Goal: Go to known website

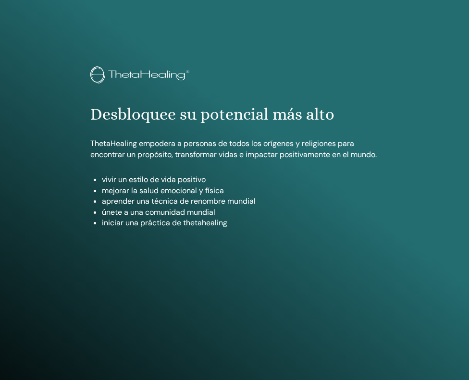
click at [135, 69] on img at bounding box center [141, 75] width 102 height 19
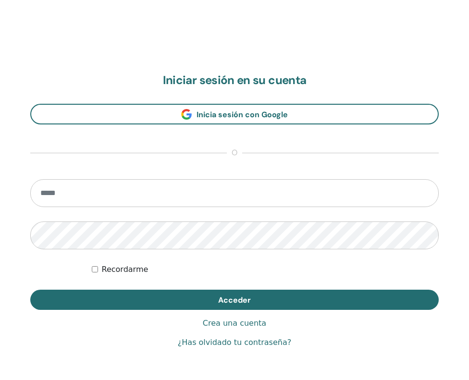
scroll to position [484, 0]
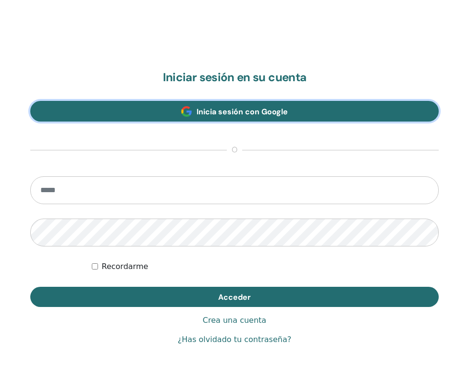
click at [144, 113] on link "Inicia sesión con Google" at bounding box center [234, 111] width 409 height 21
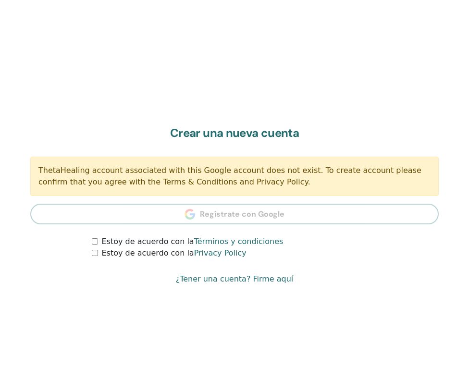
scroll to position [484, 0]
